Goal: Navigation & Orientation: Find specific page/section

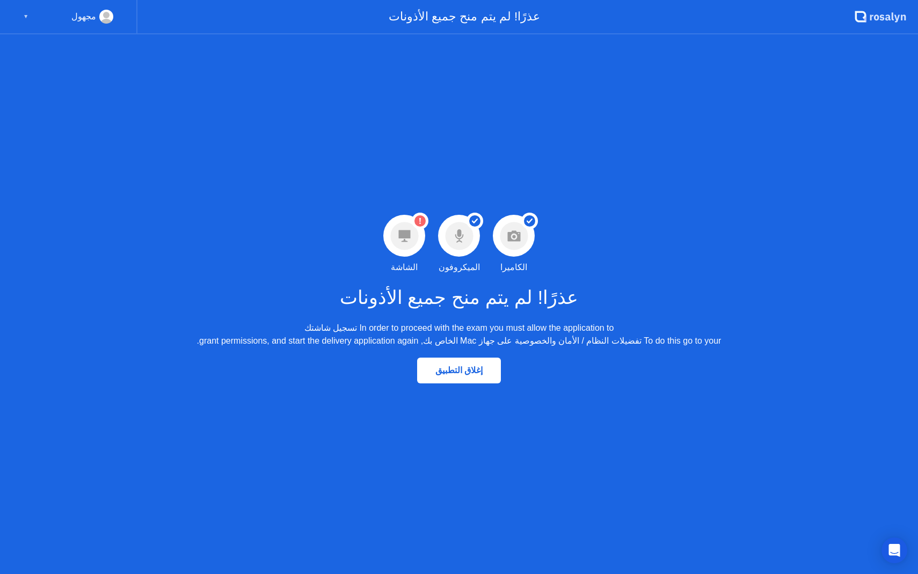
click at [409, 242] on circle at bounding box center [404, 236] width 28 height 28
click at [409, 241] on circle at bounding box center [404, 236] width 28 height 28
click at [400, 232] on icon at bounding box center [404, 236] width 12 height 12
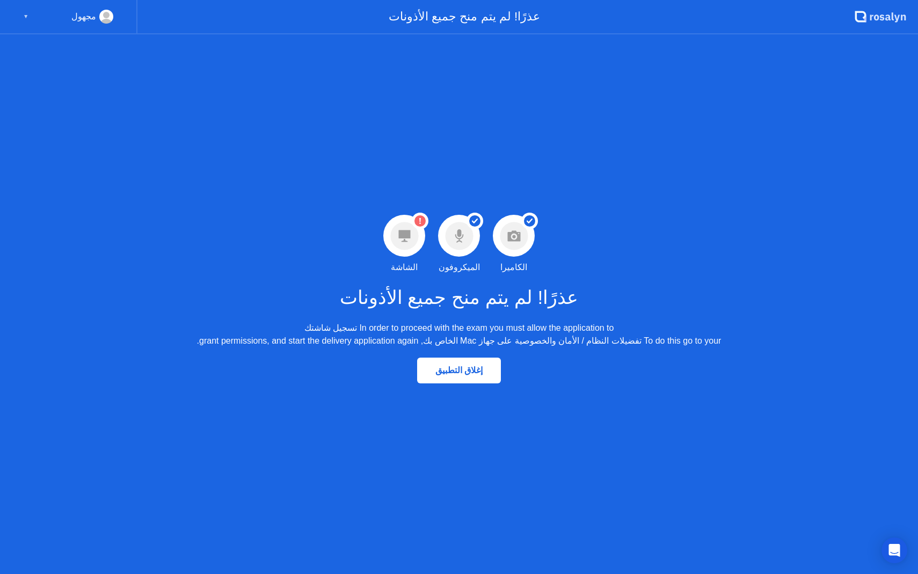
click at [417, 250] on icon at bounding box center [404, 236] width 28 height 28
click at [25, 20] on div "▼" at bounding box center [25, 17] width 5 height 14
click at [82, 19] on div "مجهول" at bounding box center [83, 17] width 25 height 14
click at [106, 19] on circle at bounding box center [106, 25] width 13 height 13
click at [409, 230] on icon at bounding box center [404, 236] width 12 height 12
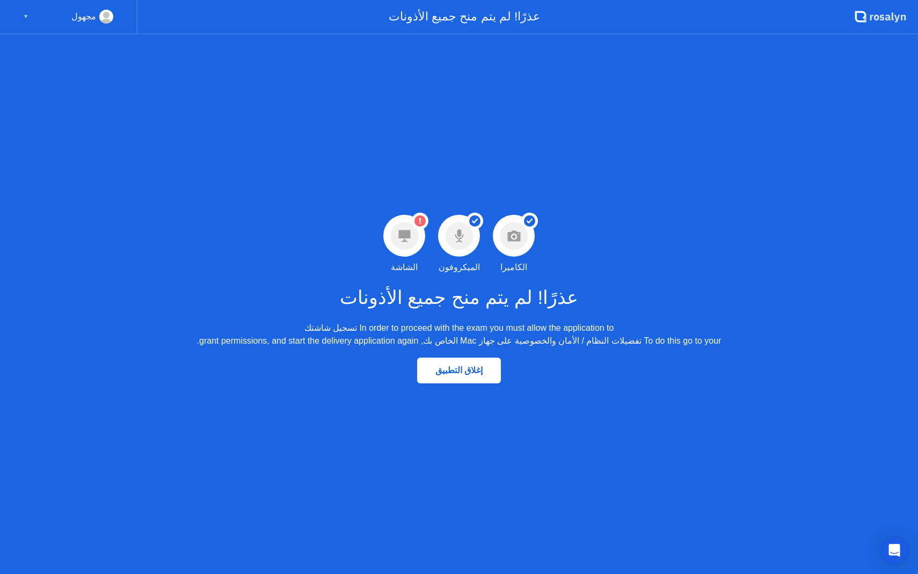
click at [409, 230] on icon at bounding box center [404, 236] width 12 height 12
click at [463, 370] on div "إغلاق التطبيق" at bounding box center [458, 370] width 77 height 10
